Goal: Information Seeking & Learning: Learn about a topic

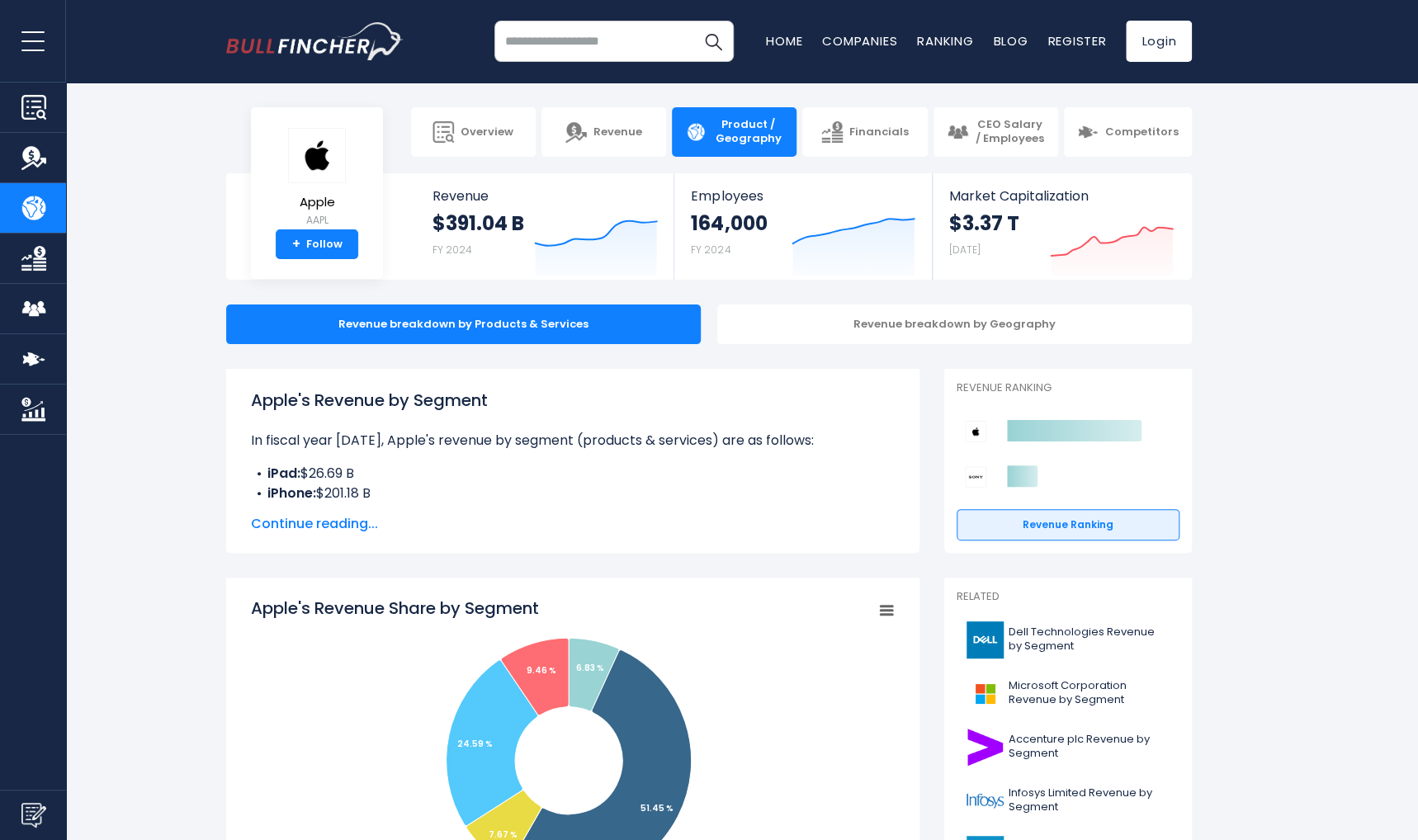
click at [292, 526] on span "Continue reading..." at bounding box center [572, 523] width 644 height 19
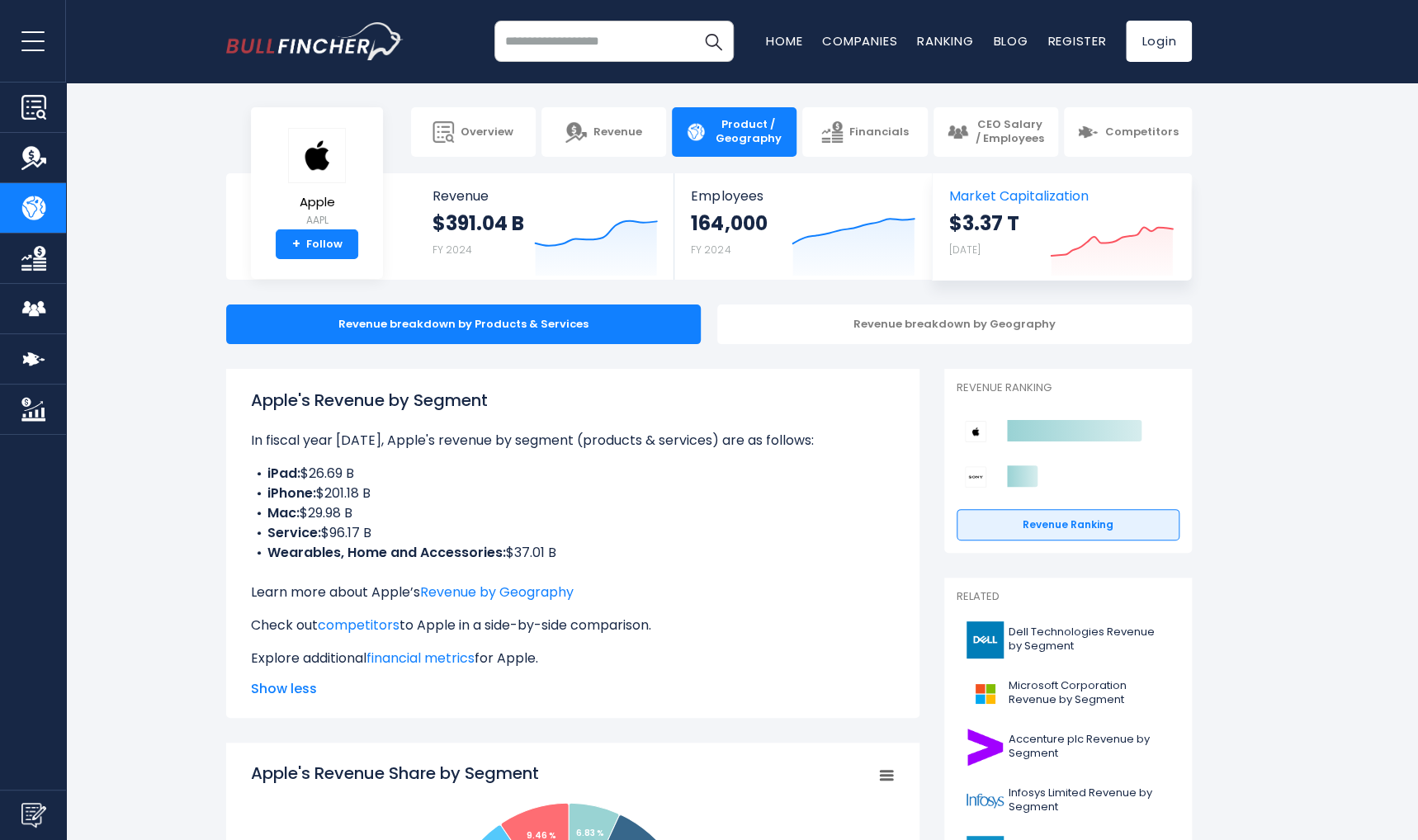
click at [997, 196] on span "Market Capitalization" at bounding box center [1061, 195] width 225 height 16
click at [33, 215] on img "Company Product/Geography" at bounding box center [33, 207] width 25 height 25
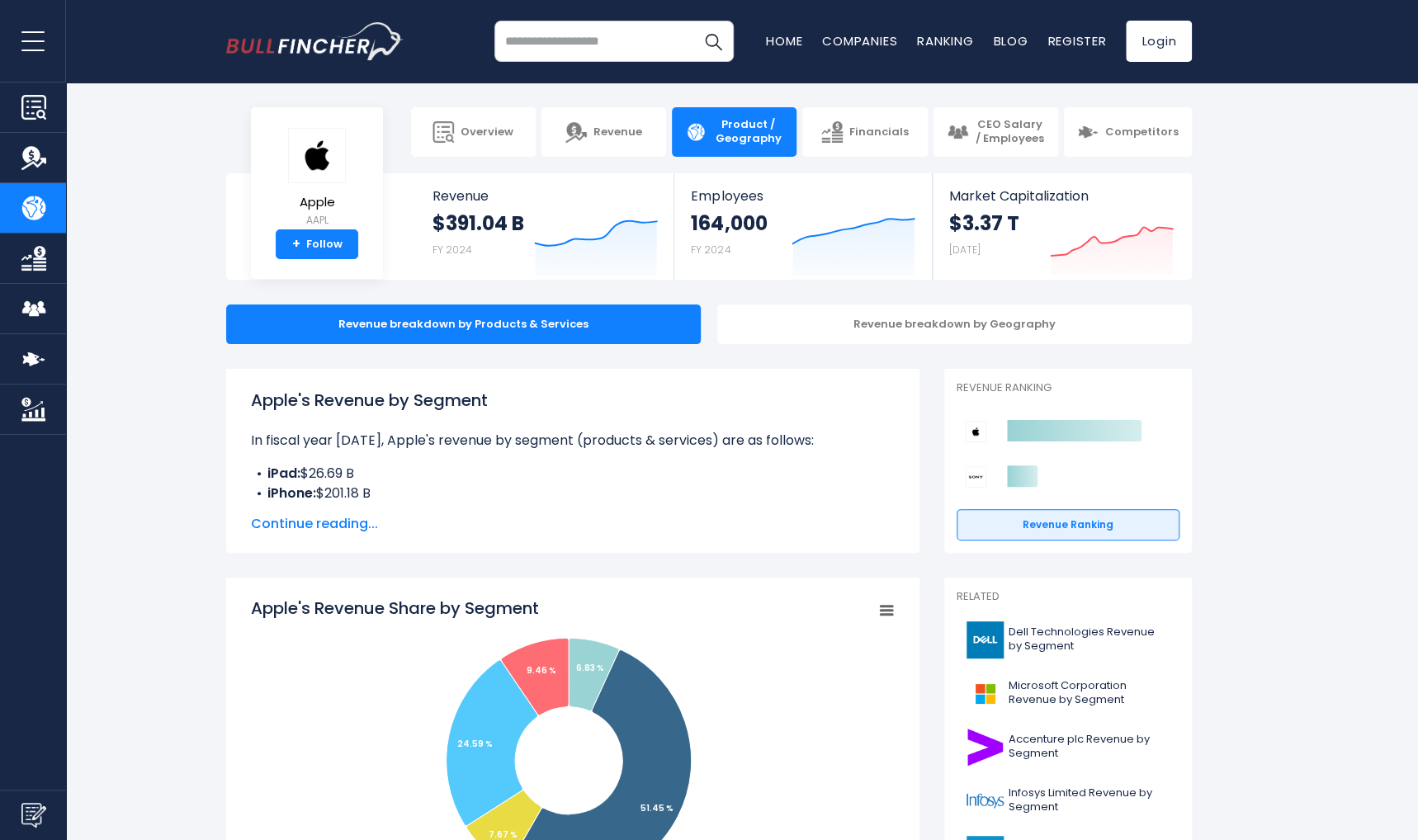
click at [294, 26] on img "Go to homepage" at bounding box center [314, 41] width 178 height 38
click at [311, 58] on img "Go to homepage" at bounding box center [314, 41] width 178 height 38
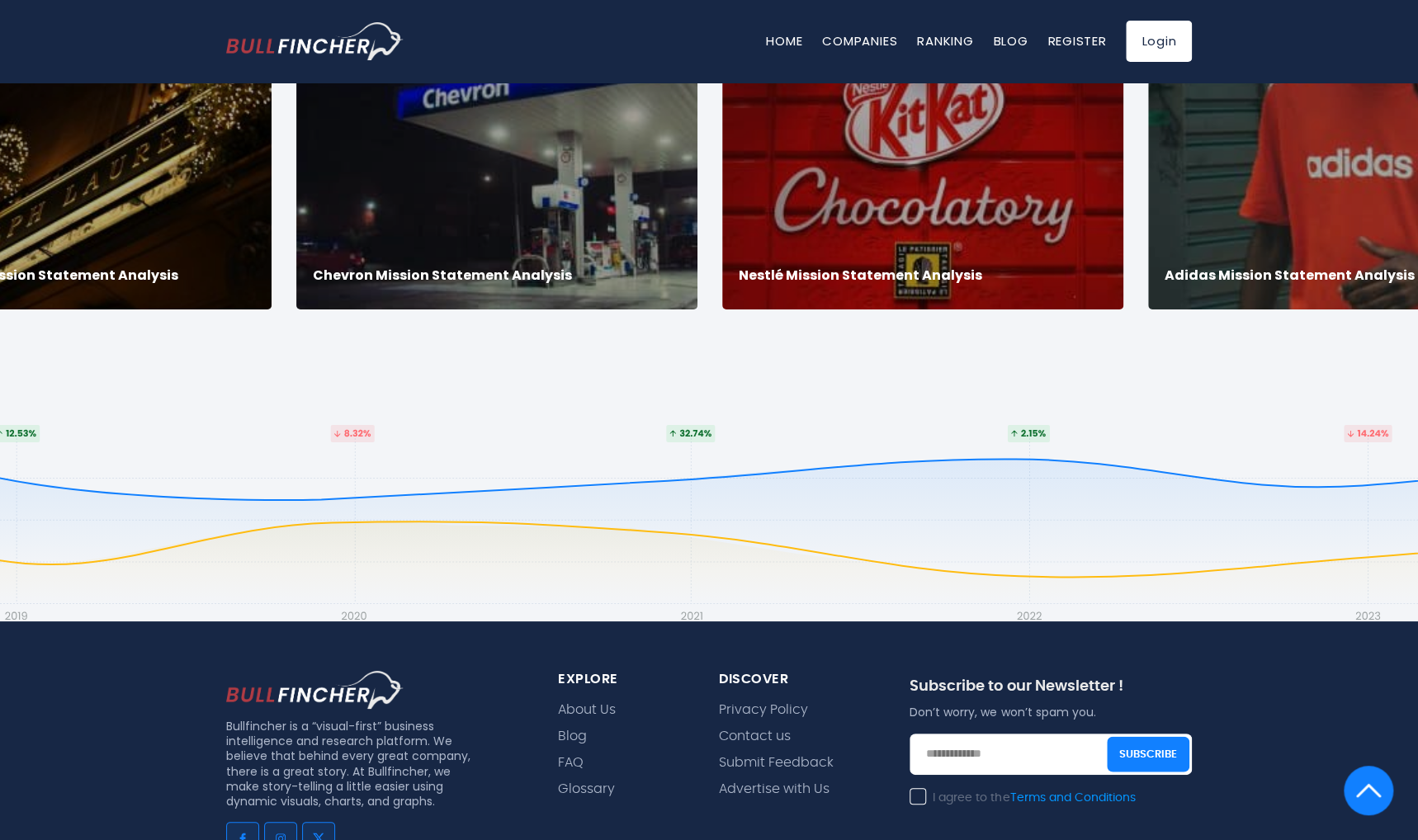
scroll to position [3272, 0]
